Goal: Use online tool/utility: Use online tool/utility

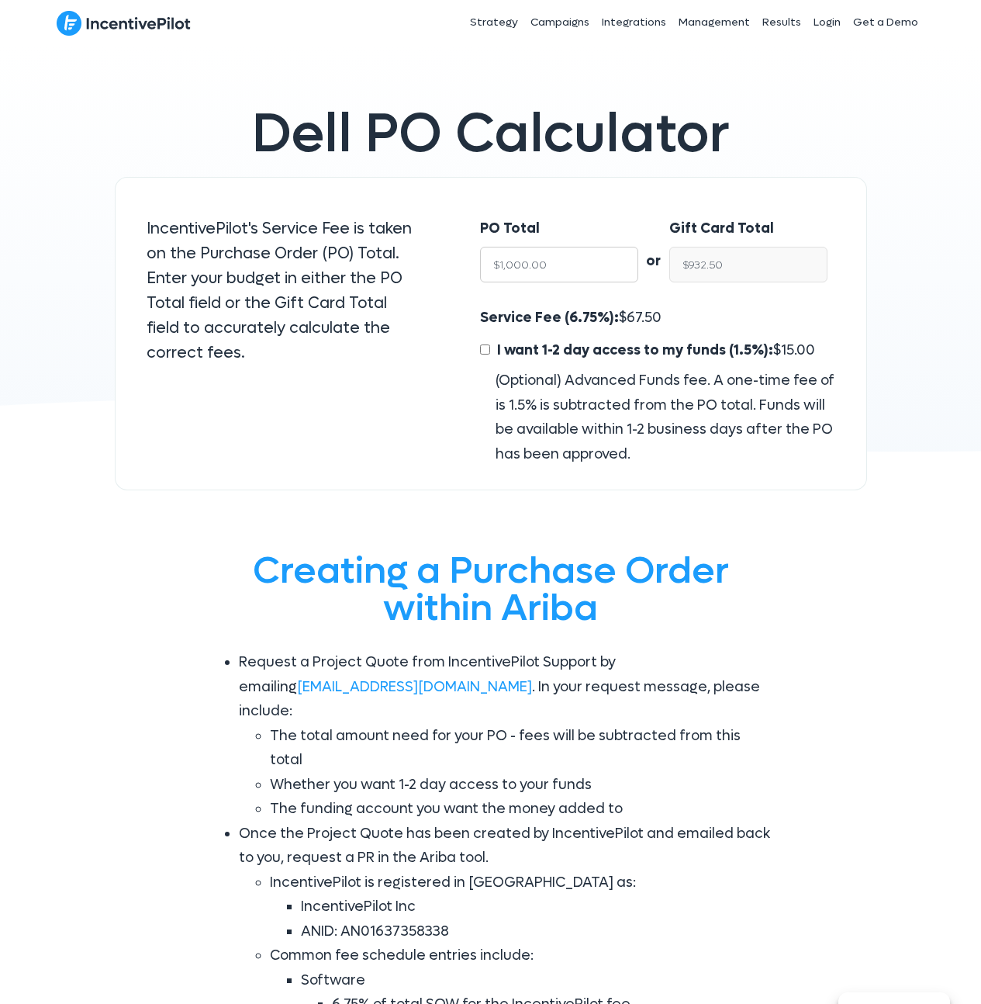
click at [510, 273] on input "$1,000.00" at bounding box center [559, 265] width 158 height 36
drag, startPoint x: 569, startPoint y: 265, endPoint x: 483, endPoint y: 256, distance: 85.8
click at [483, 256] on input "$1,000.00" at bounding box center [559, 265] width 158 height 36
click at [798, 274] on input "$932.50" at bounding box center [749, 265] width 158 height 36
click at [794, 274] on input "$932.50" at bounding box center [749, 265] width 158 height 36
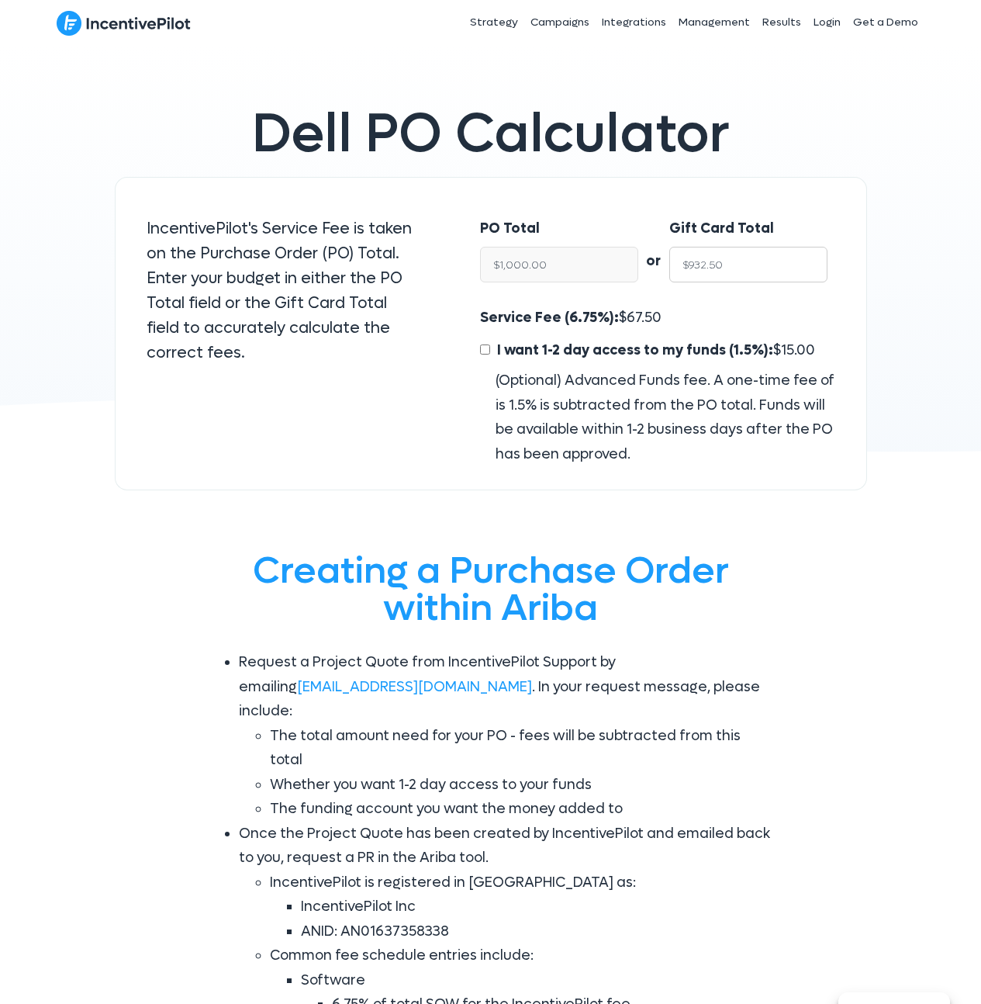
click at [794, 274] on input "$932.50" at bounding box center [749, 265] width 158 height 36
type input "$26"
type input "$27.88"
type input "$260"
type input "$278.82"
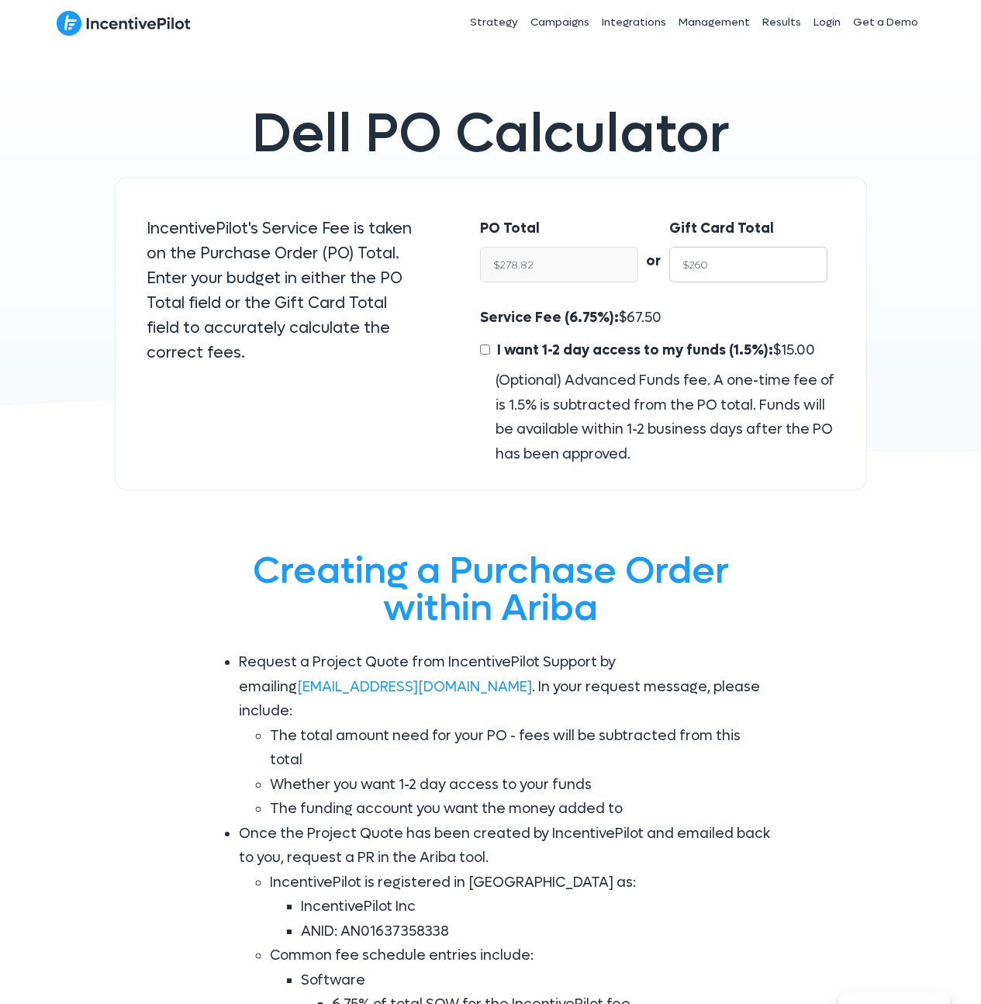
type input "$2600"
type input "$2,788.20"
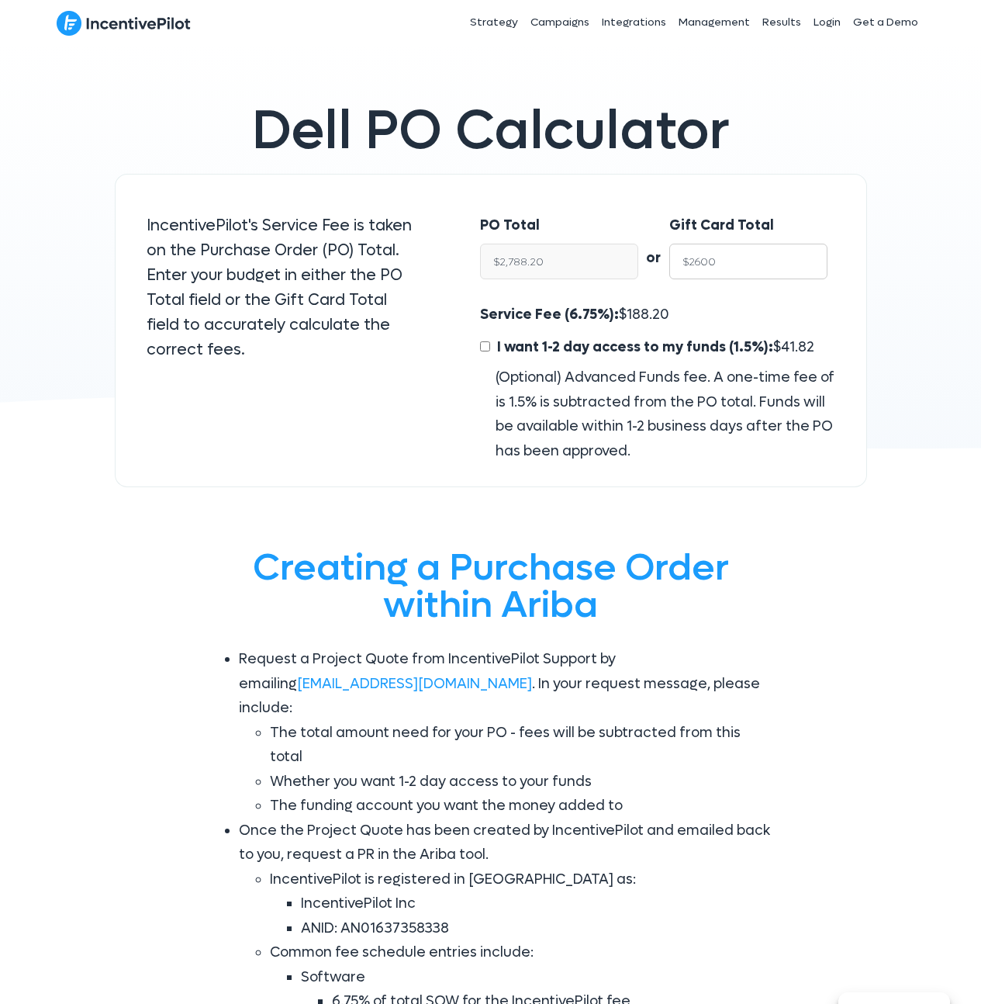
type input "$2600"
click at [482, 347] on input "I want 1-2 day access to my funds (1.5%): $ 41.82" at bounding box center [485, 346] width 10 height 10
checkbox input "true"
click at [728, 272] on input "$2,558.18" at bounding box center [749, 262] width 158 height 36
click at [728, 271] on input "$2,558.18" at bounding box center [749, 262] width 158 height 36
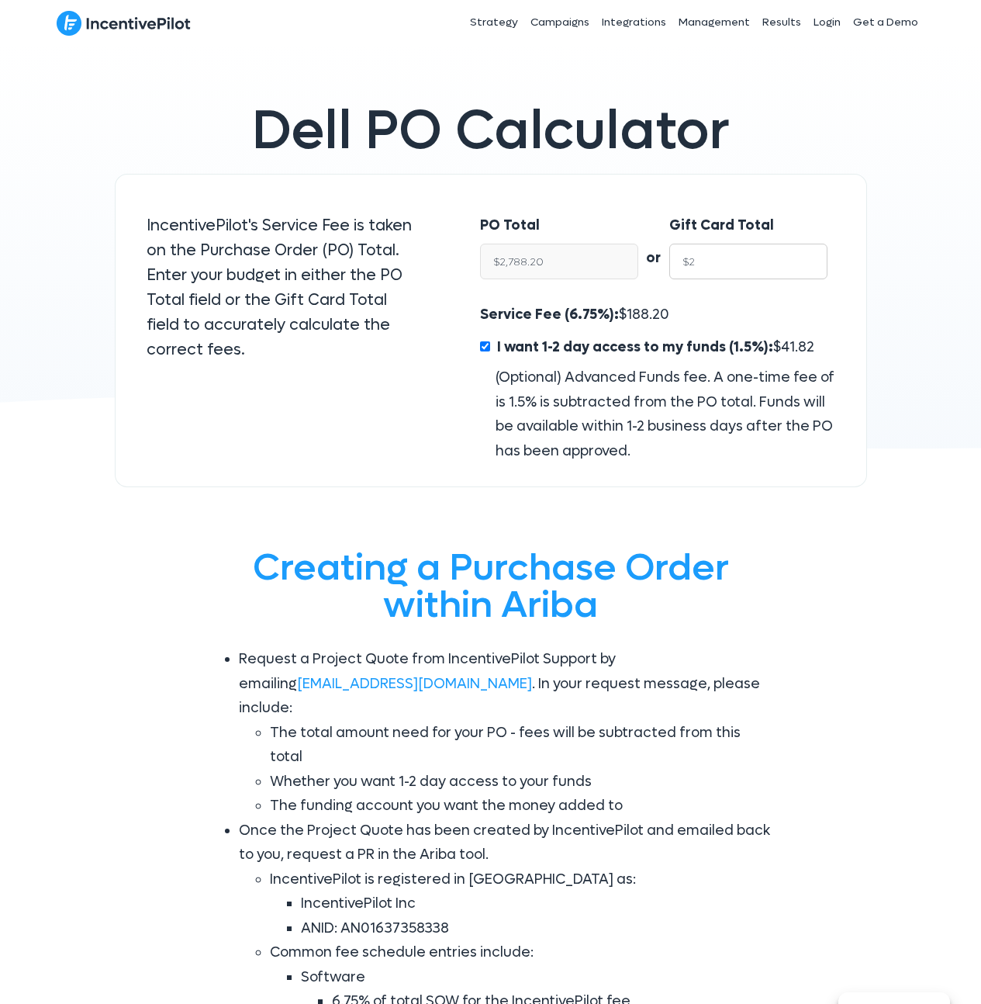
type input "$26"
type input "$28.34"
type input "$260"
type input "$283.38"
type input "$2600"
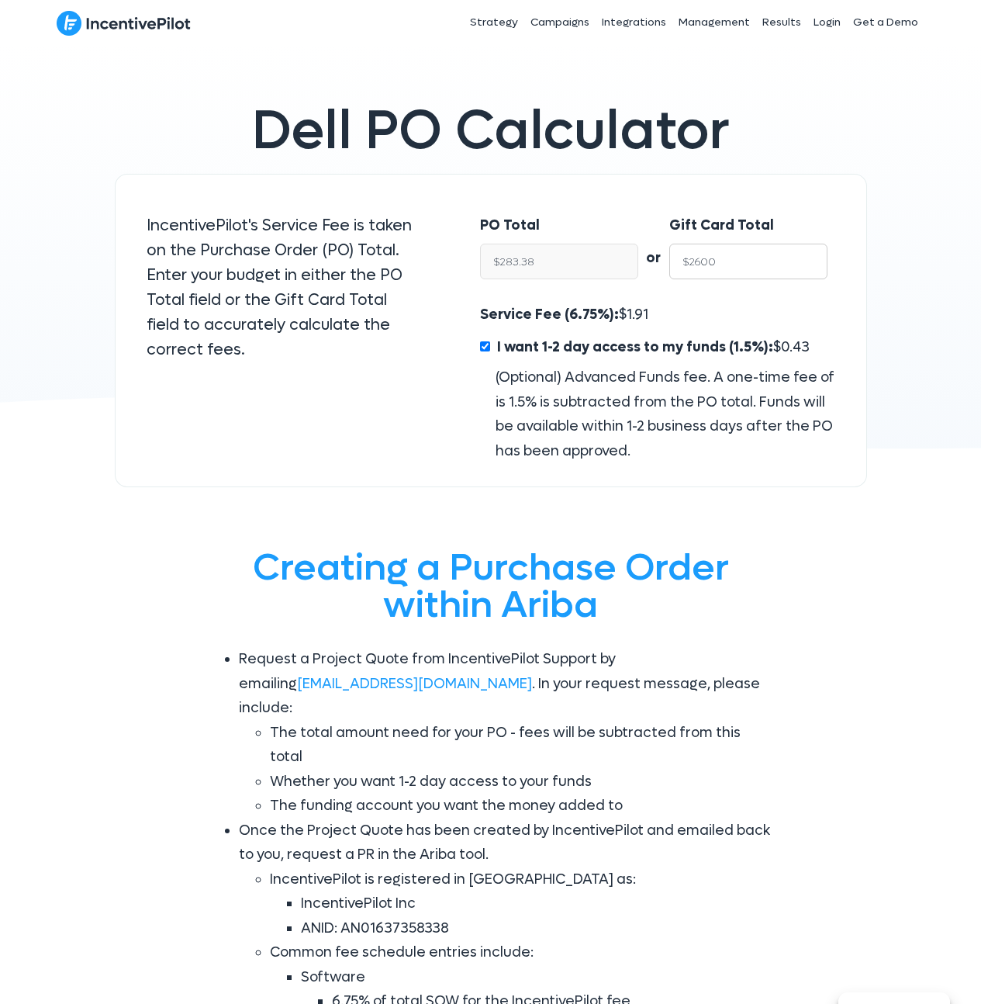
type input "$2,833.79"
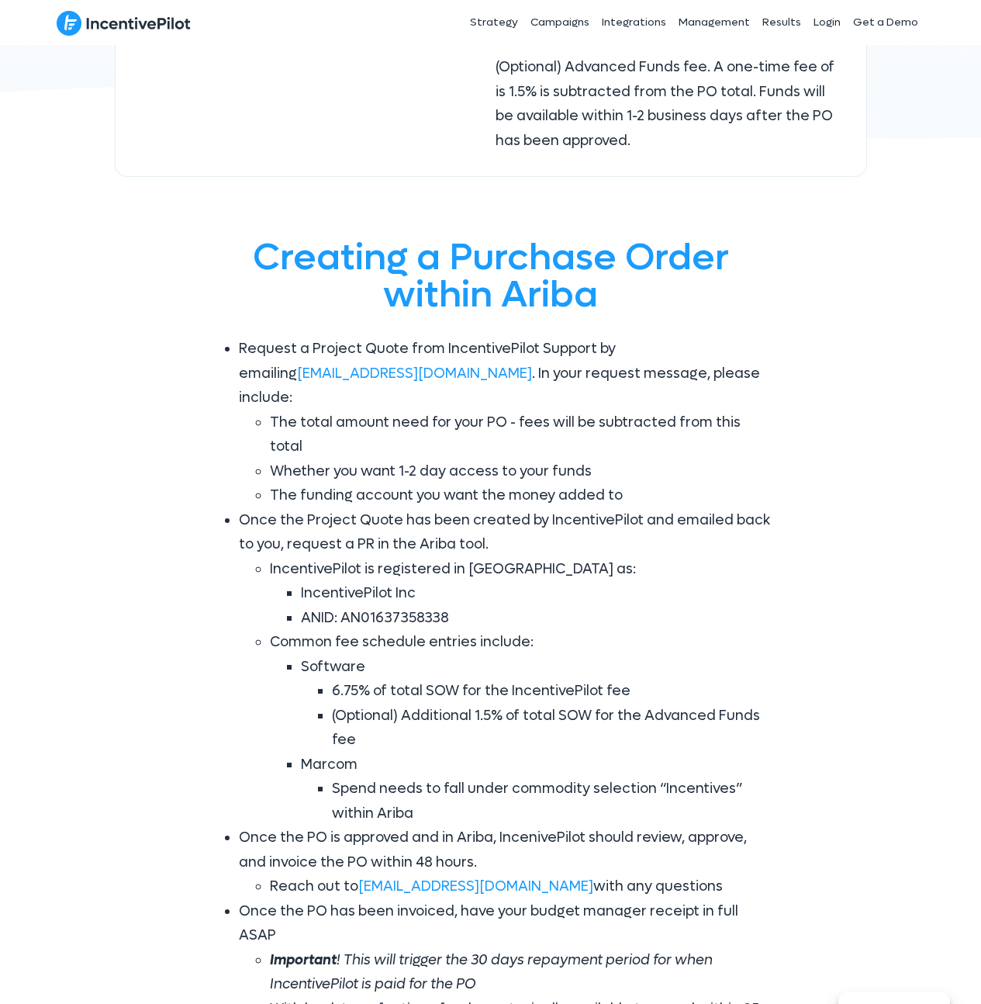
scroll to position [0, 0]
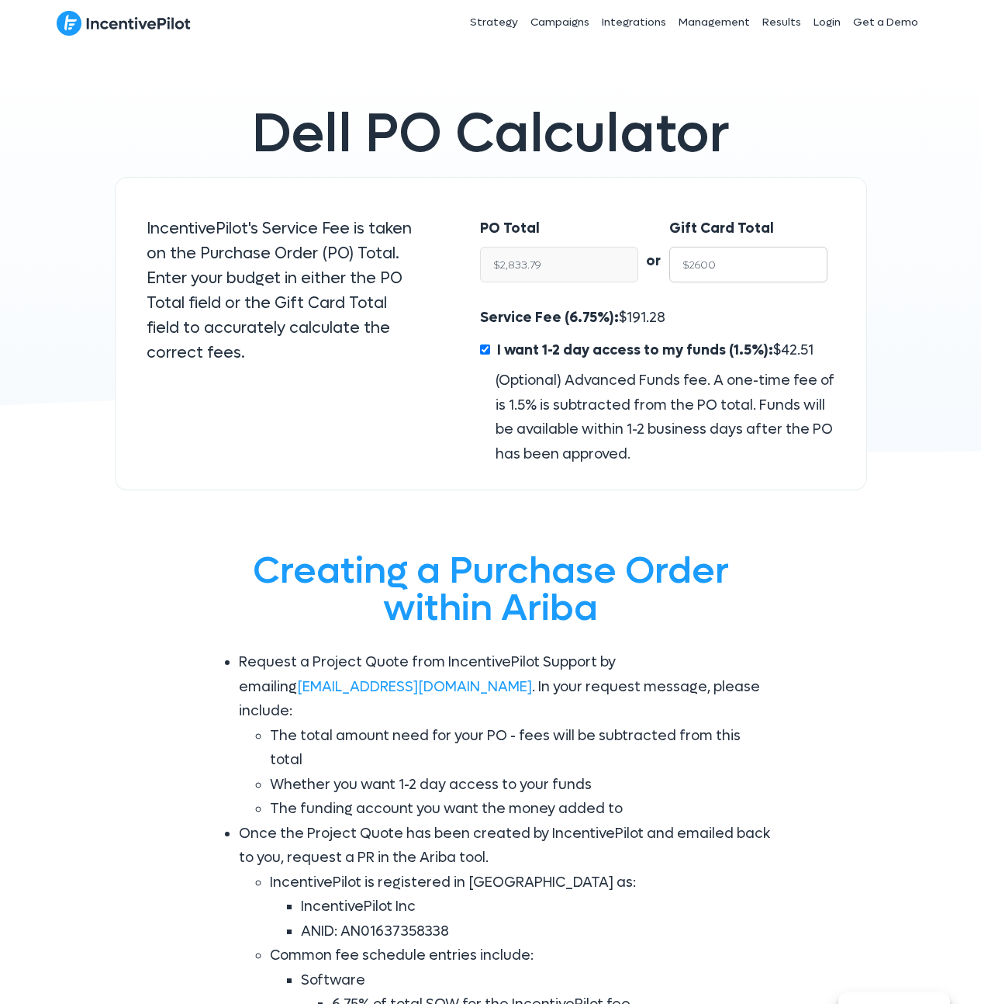
click at [732, 259] on input "$2600" at bounding box center [749, 265] width 158 height 36
type input "$2600"
click at [640, 323] on span "191.28" at bounding box center [646, 318] width 39 height 18
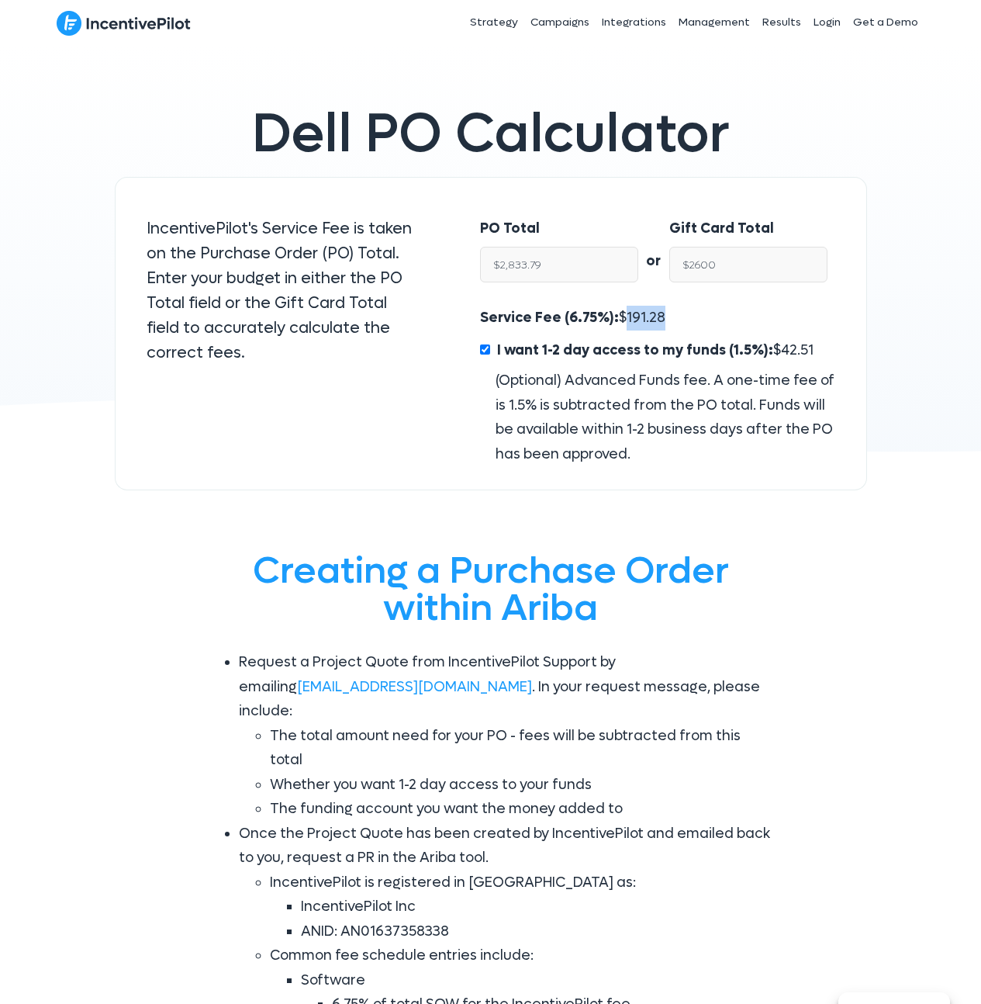
copy span "191.28"
click at [782, 349] on span "42.51" at bounding box center [797, 350] width 33 height 18
copy span "42.51"
